Goal: Check status: Check status

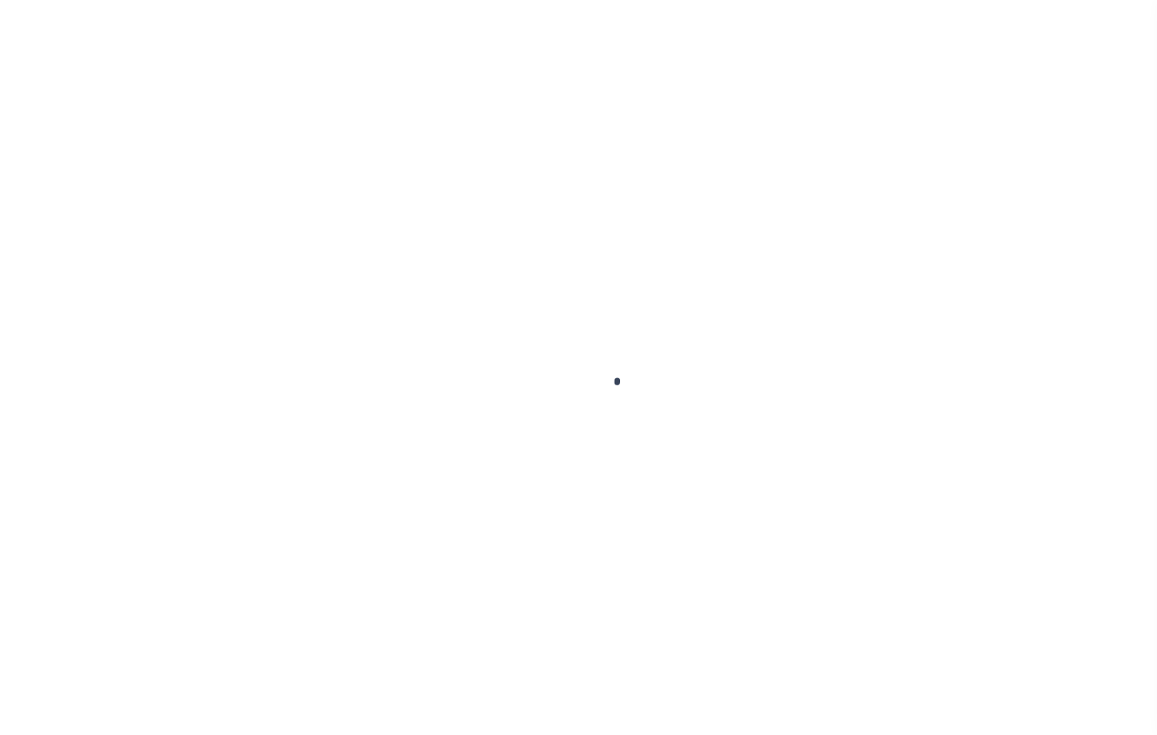
select select
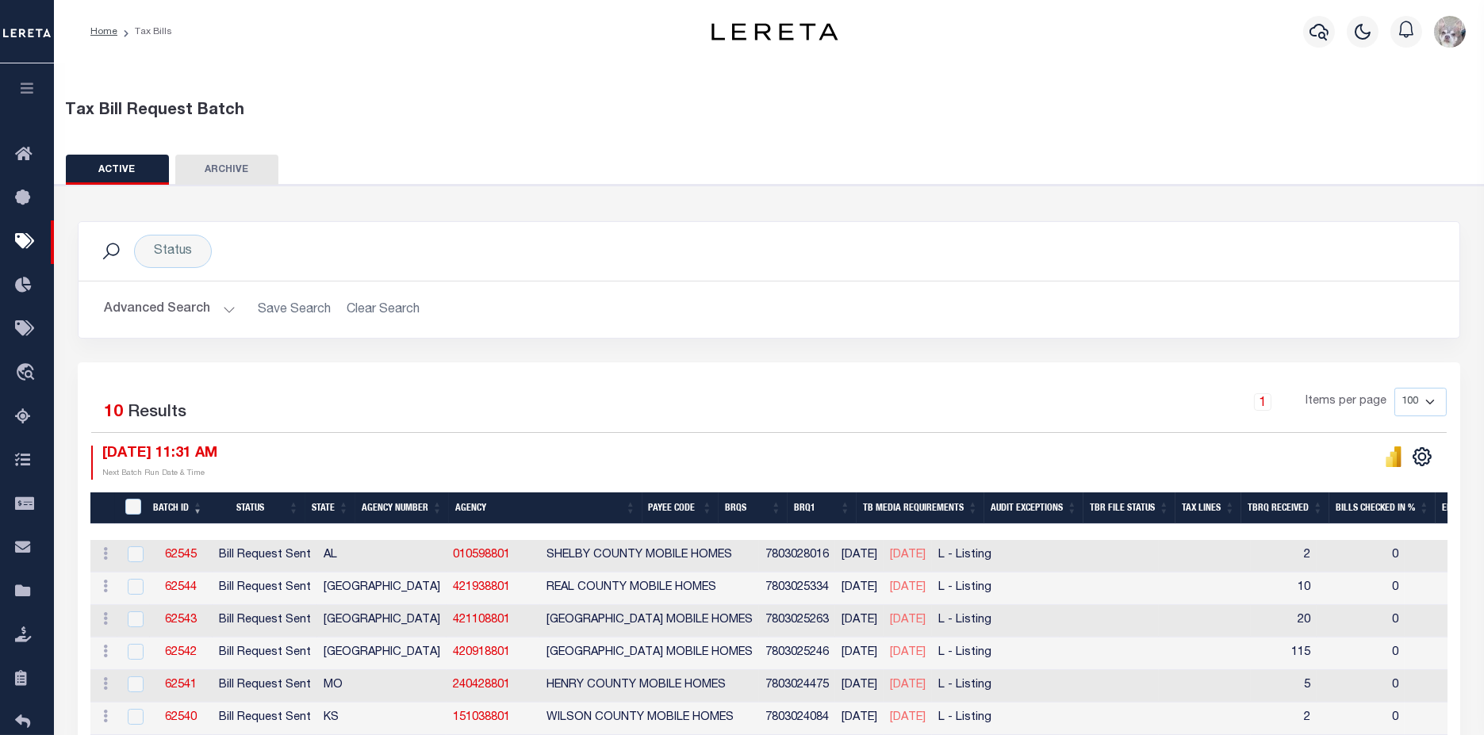
click at [169, 308] on button "Advanced Search" at bounding box center [170, 309] width 132 height 31
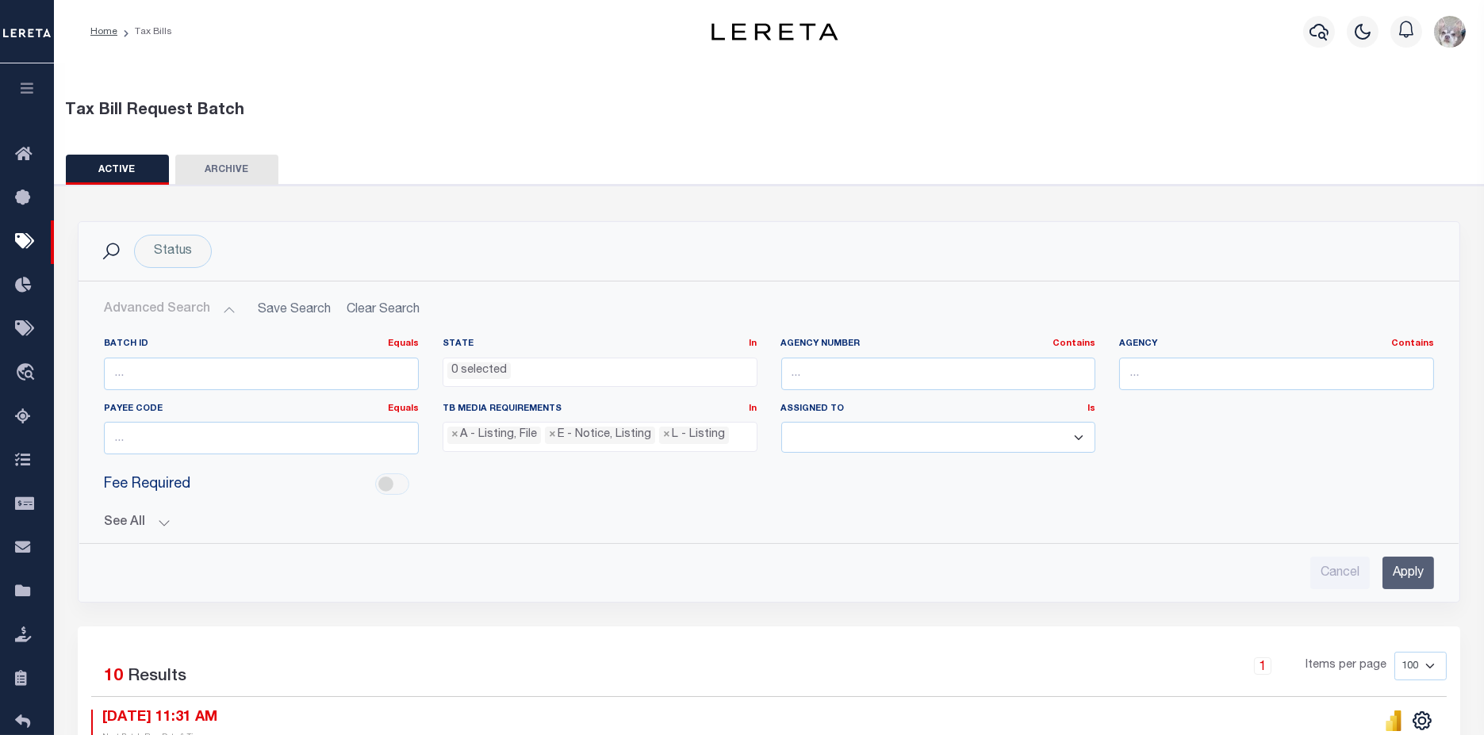
click at [133, 519] on button "See All" at bounding box center [769, 522] width 1330 height 15
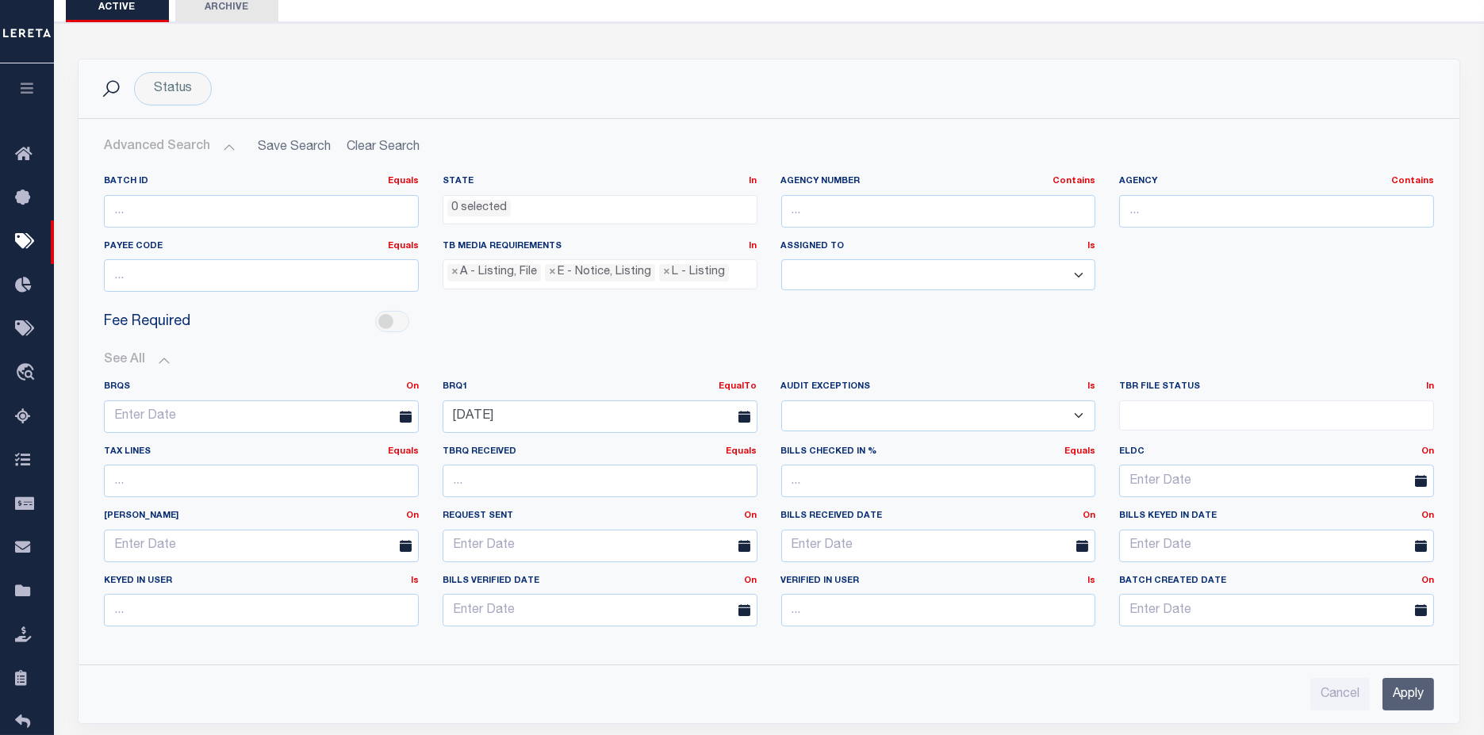
scroll to position [176, 0]
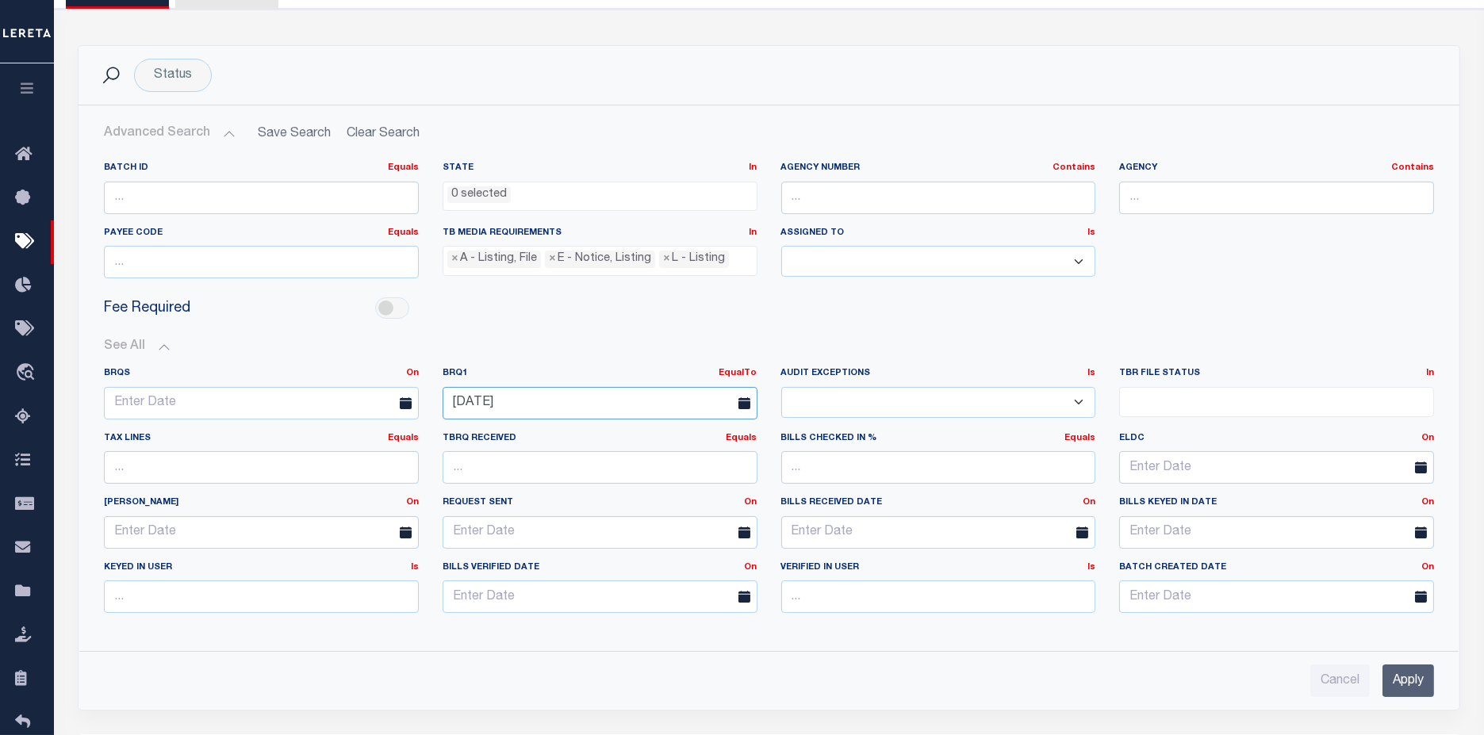
click at [553, 400] on input "[DATE]" at bounding box center [600, 403] width 315 height 33
click at [525, 580] on span "19" at bounding box center [529, 580] width 31 height 31
drag, startPoint x: 608, startPoint y: 402, endPoint x: 590, endPoint y: 409, distance: 19.6
click at [609, 400] on input "[DATE]" at bounding box center [600, 403] width 315 height 33
click at [496, 582] on span "18" at bounding box center [494, 580] width 31 height 31
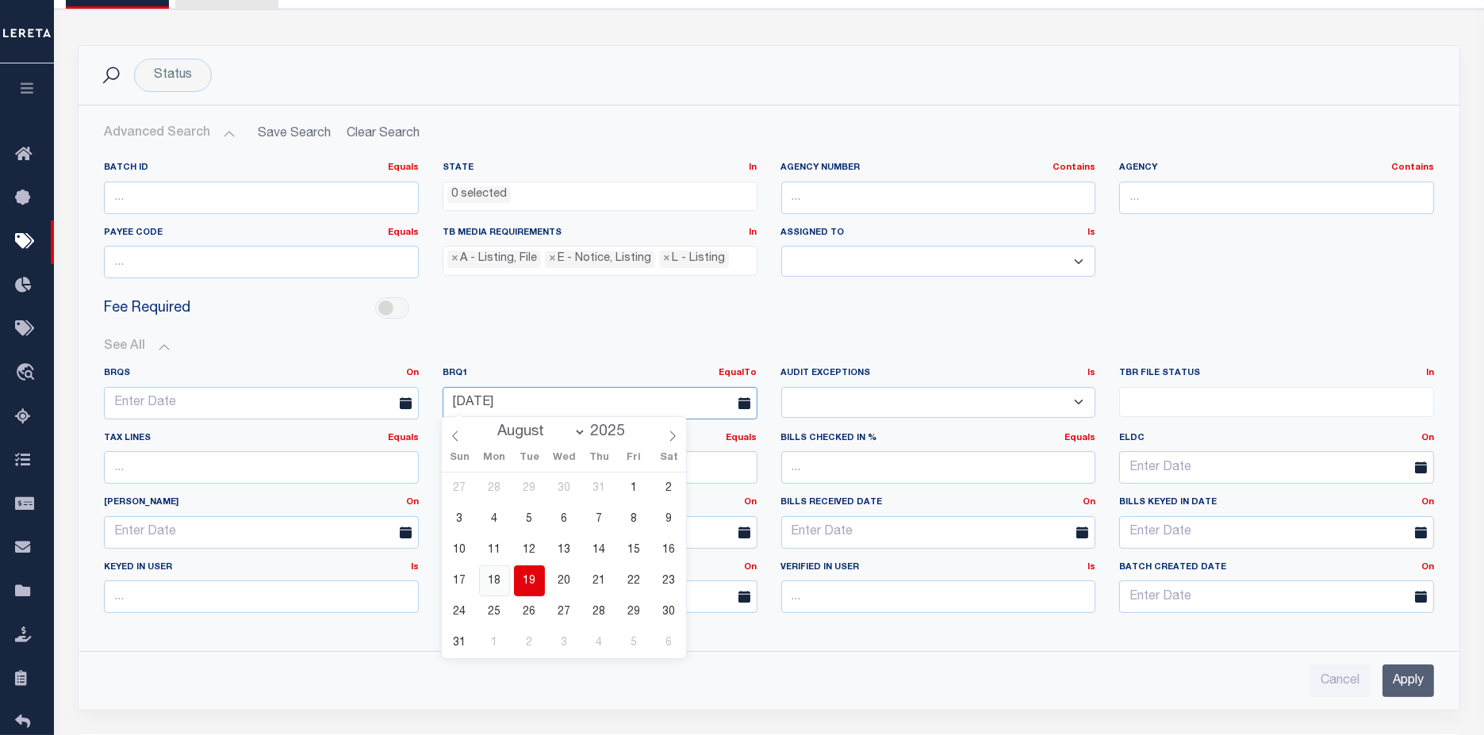
type input "[DATE]"
click at [1156, 682] on input "Apply" at bounding box center [1408, 681] width 52 height 33
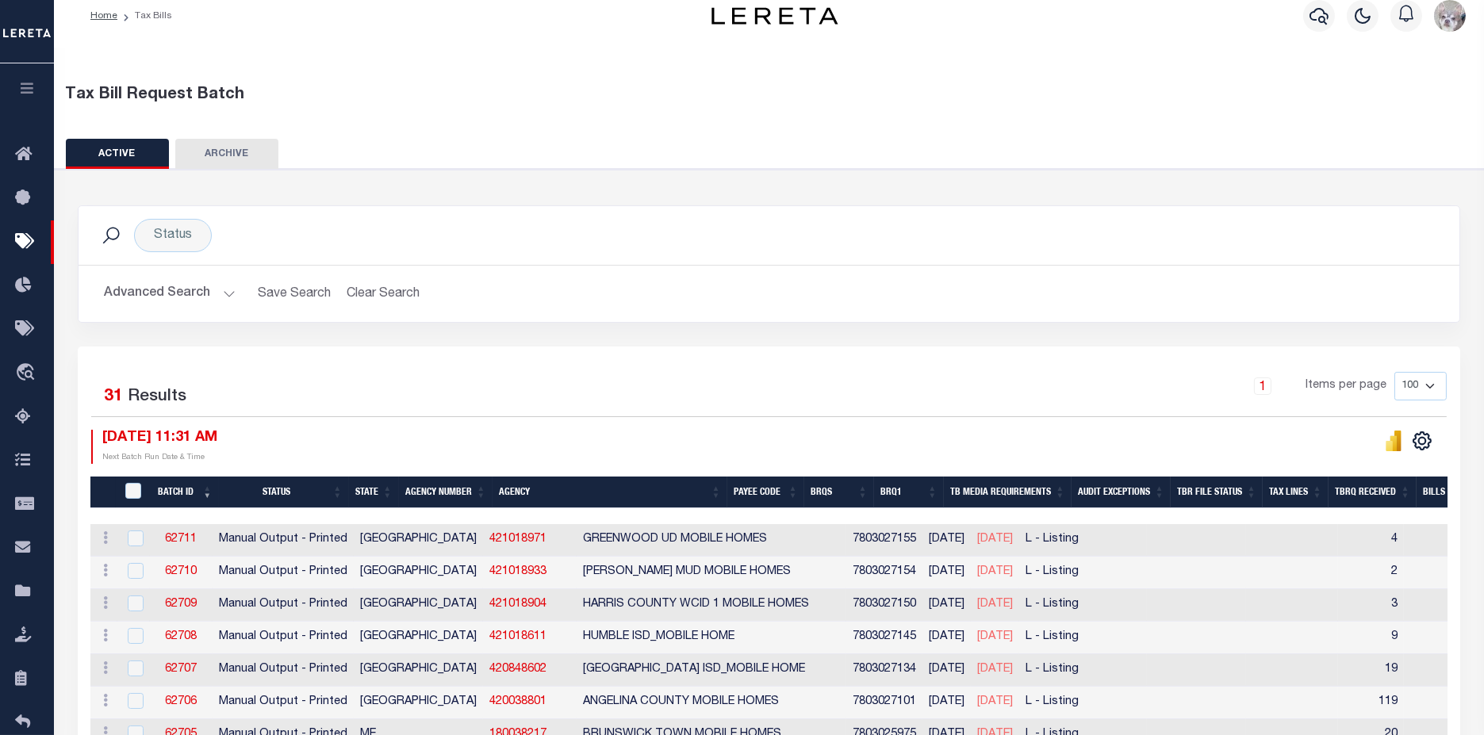
scroll to position [0, 0]
